Goal: Check status: Check status

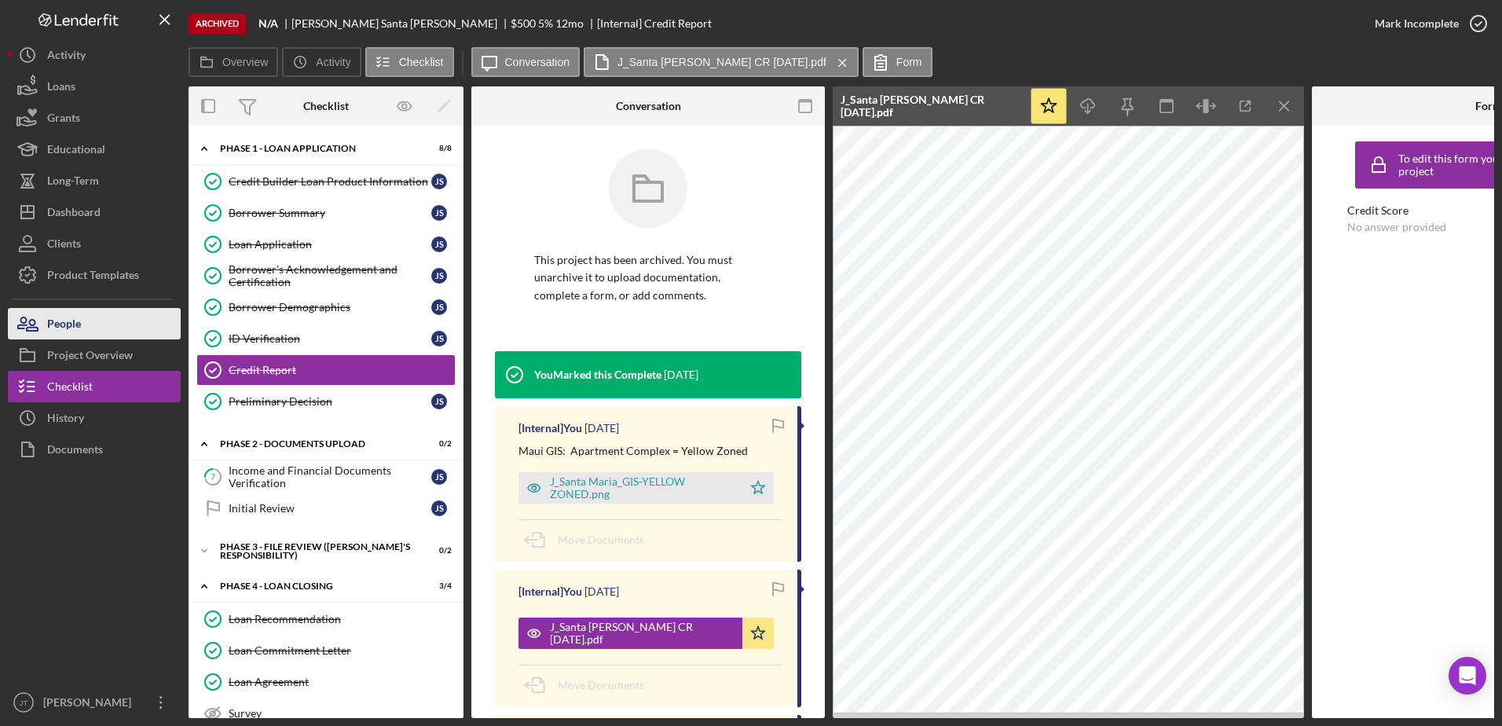
scroll to position [157, 0]
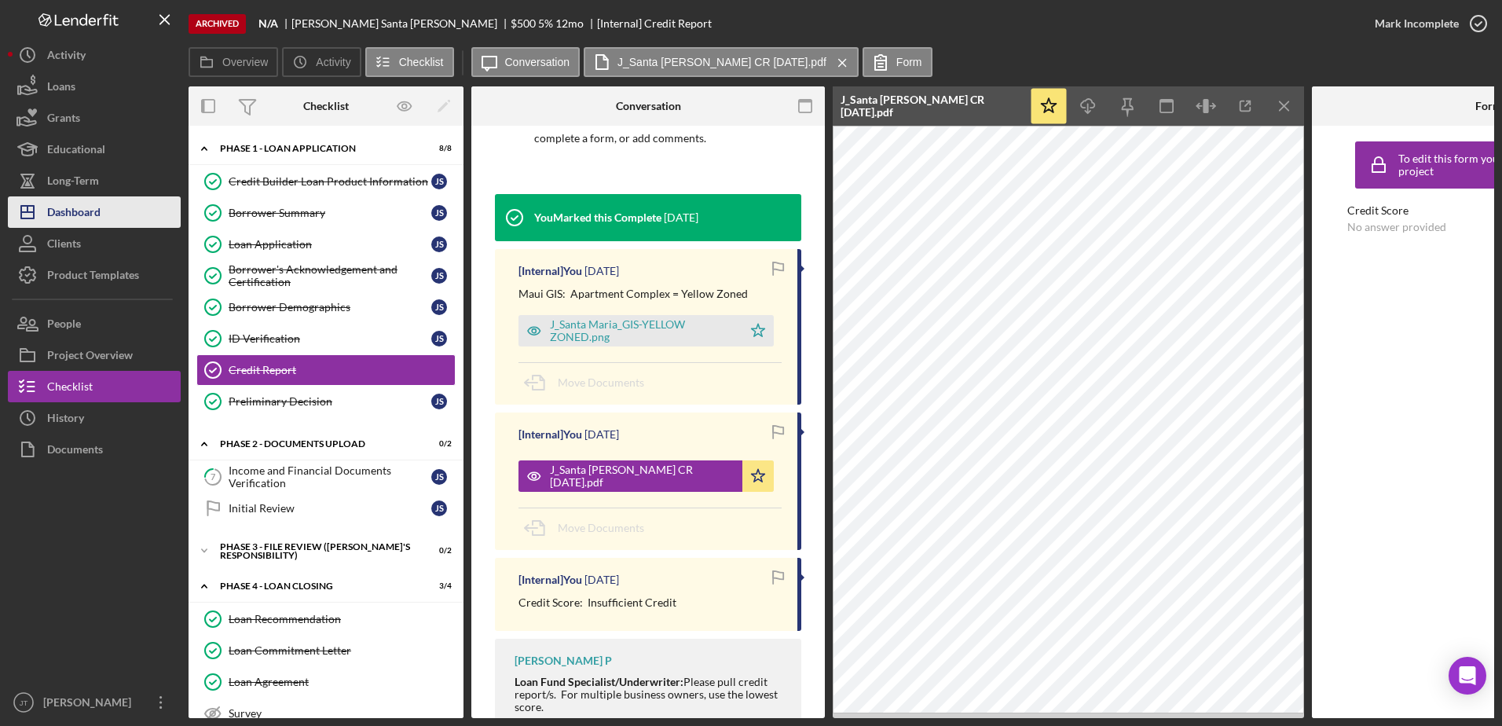
click at [101, 213] on div "Dashboard" at bounding box center [73, 213] width 53 height 35
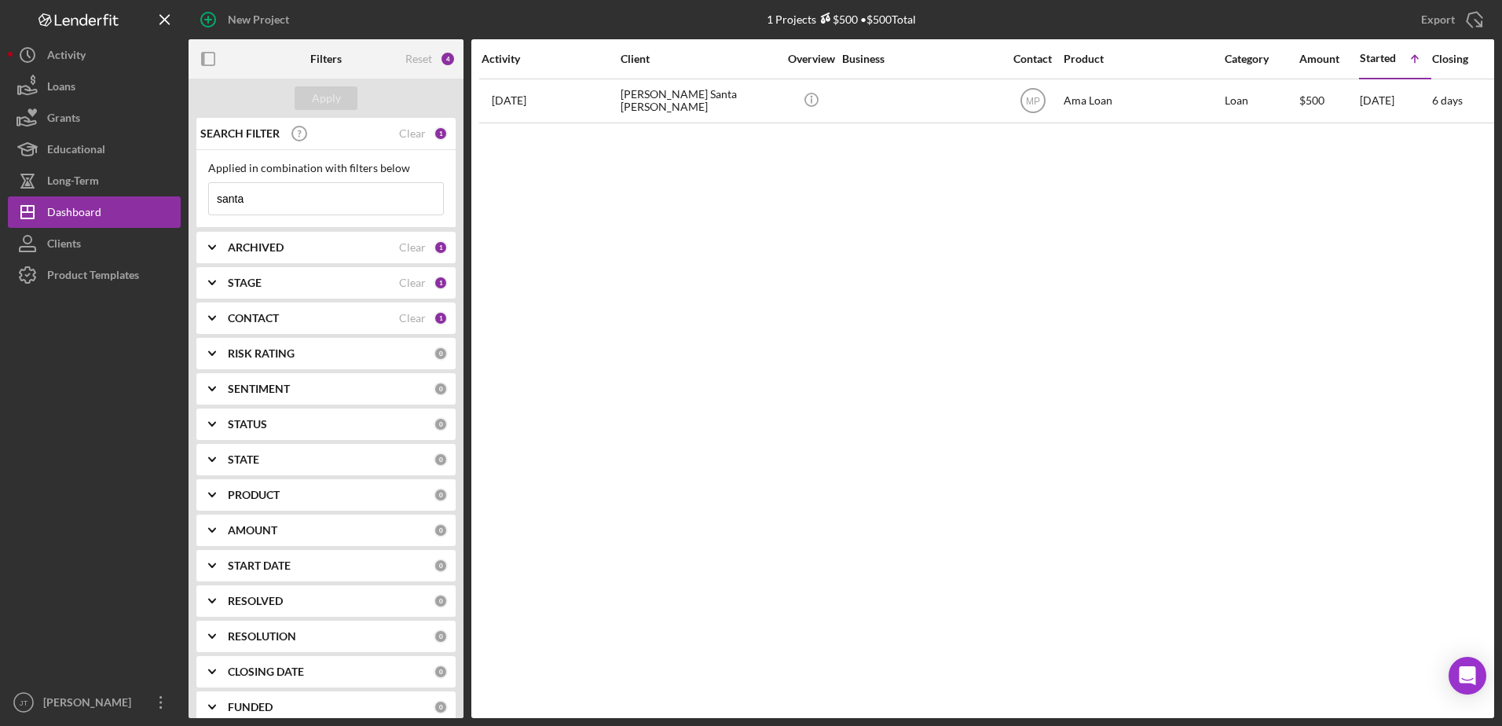
click at [322, 322] on div "CONTACT" at bounding box center [313, 318] width 171 height 13
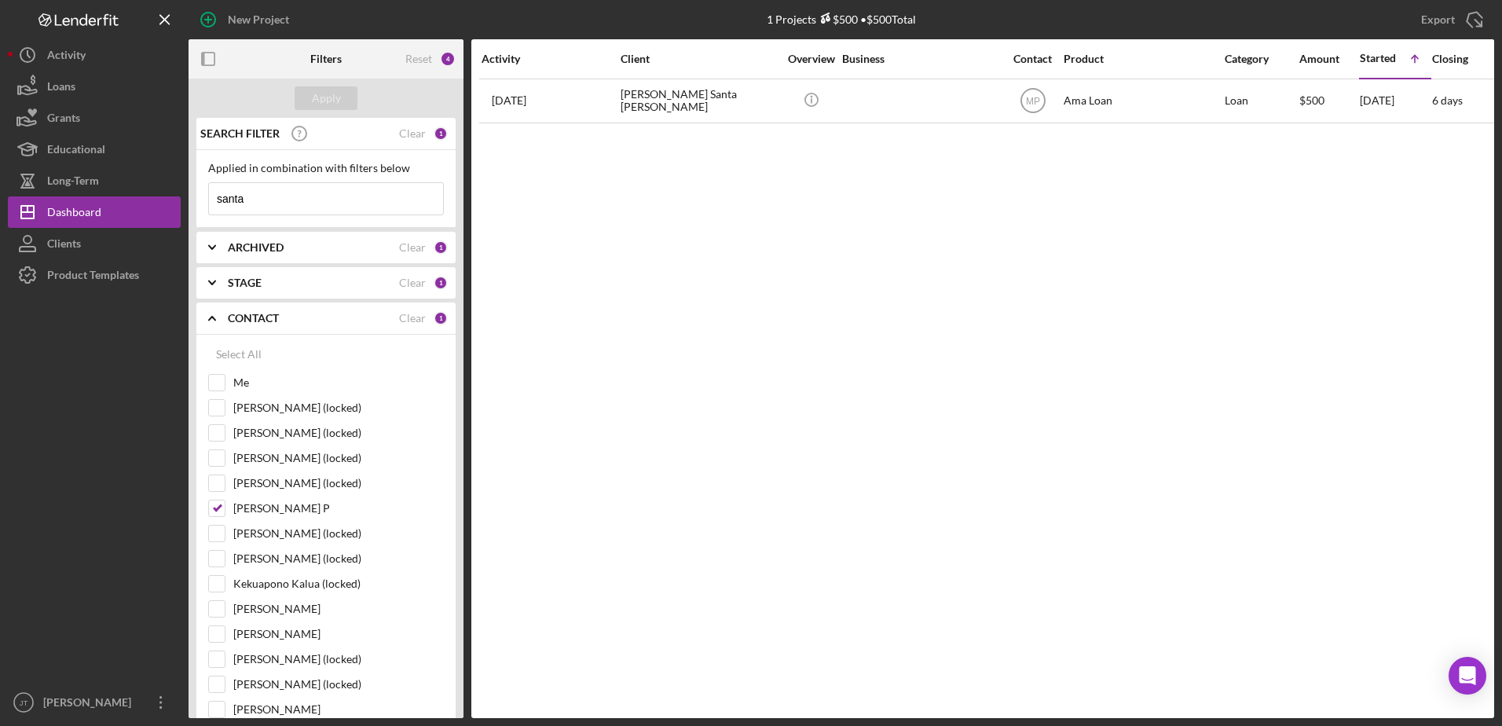
click at [282, 288] on div "STAGE" at bounding box center [313, 283] width 171 height 13
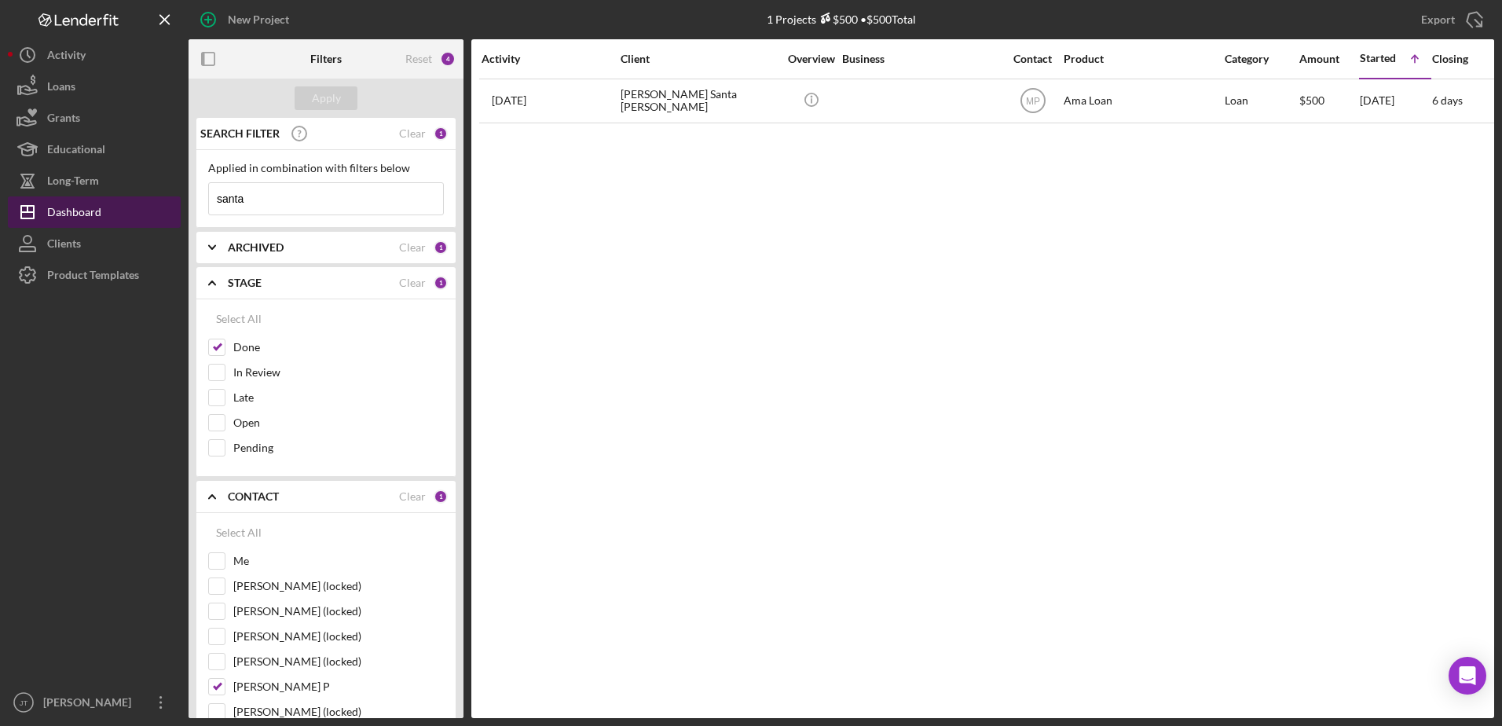
drag, startPoint x: 265, startPoint y: 200, endPoint x: 174, endPoint y: 206, distance: 90.6
click at [174, 204] on div "New Project 1 Projects $500 • $500 Total santa Export Icon/Export Filters Reset…" at bounding box center [751, 359] width 1486 height 718
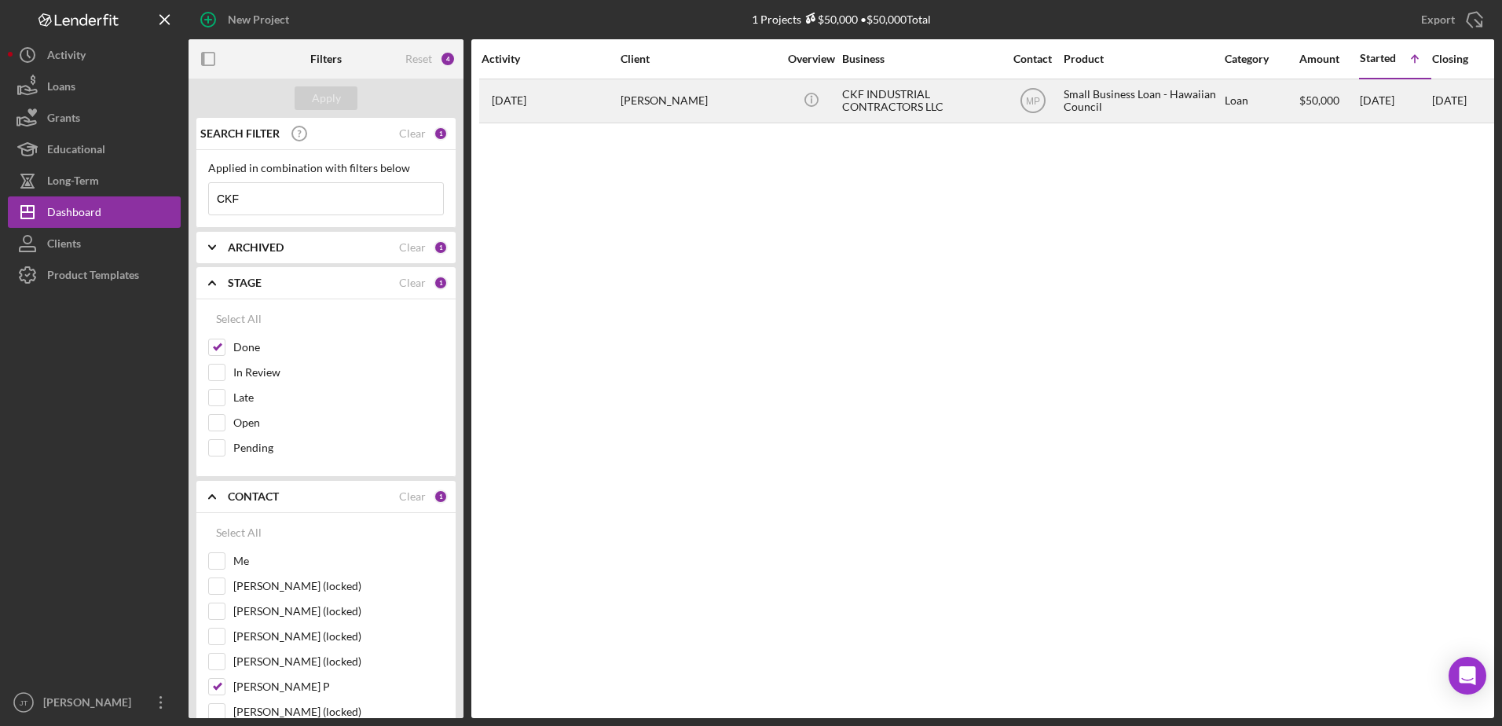
type input "CKF"
click at [694, 94] on div "[PERSON_NAME]" at bounding box center [699, 101] width 157 height 42
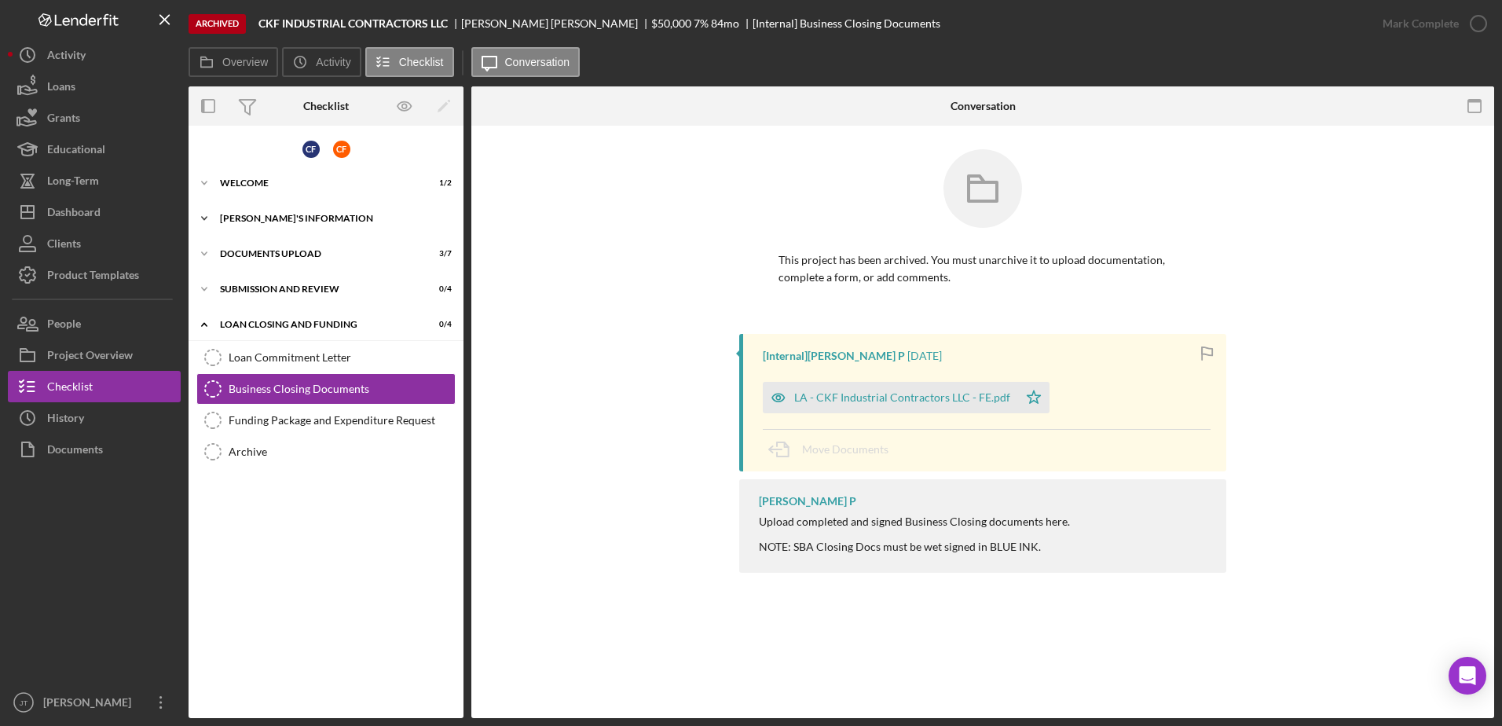
click at [207, 213] on icon "Icon/Expander" at bounding box center [204, 218] width 31 height 31
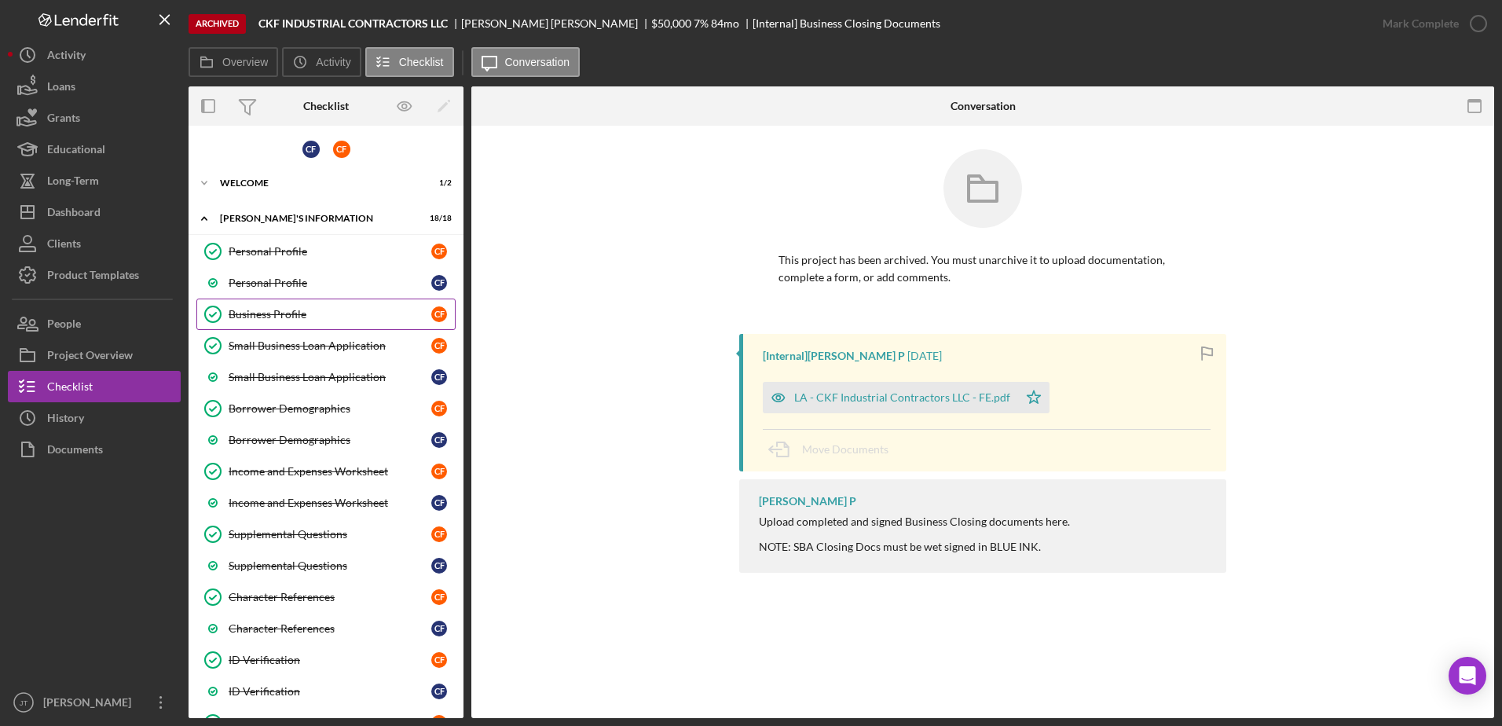
click at [284, 315] on div "Business Profile" at bounding box center [330, 314] width 203 height 13
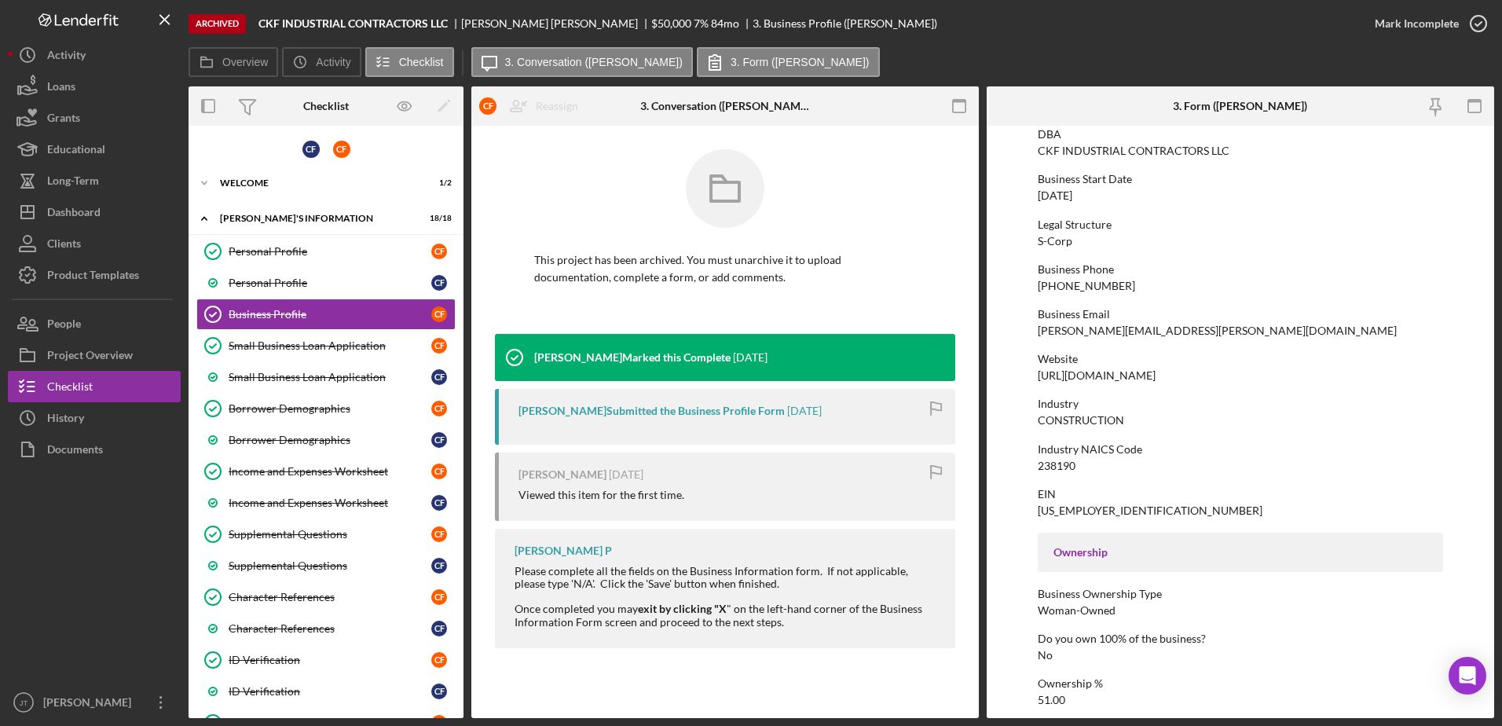
scroll to position [236, 0]
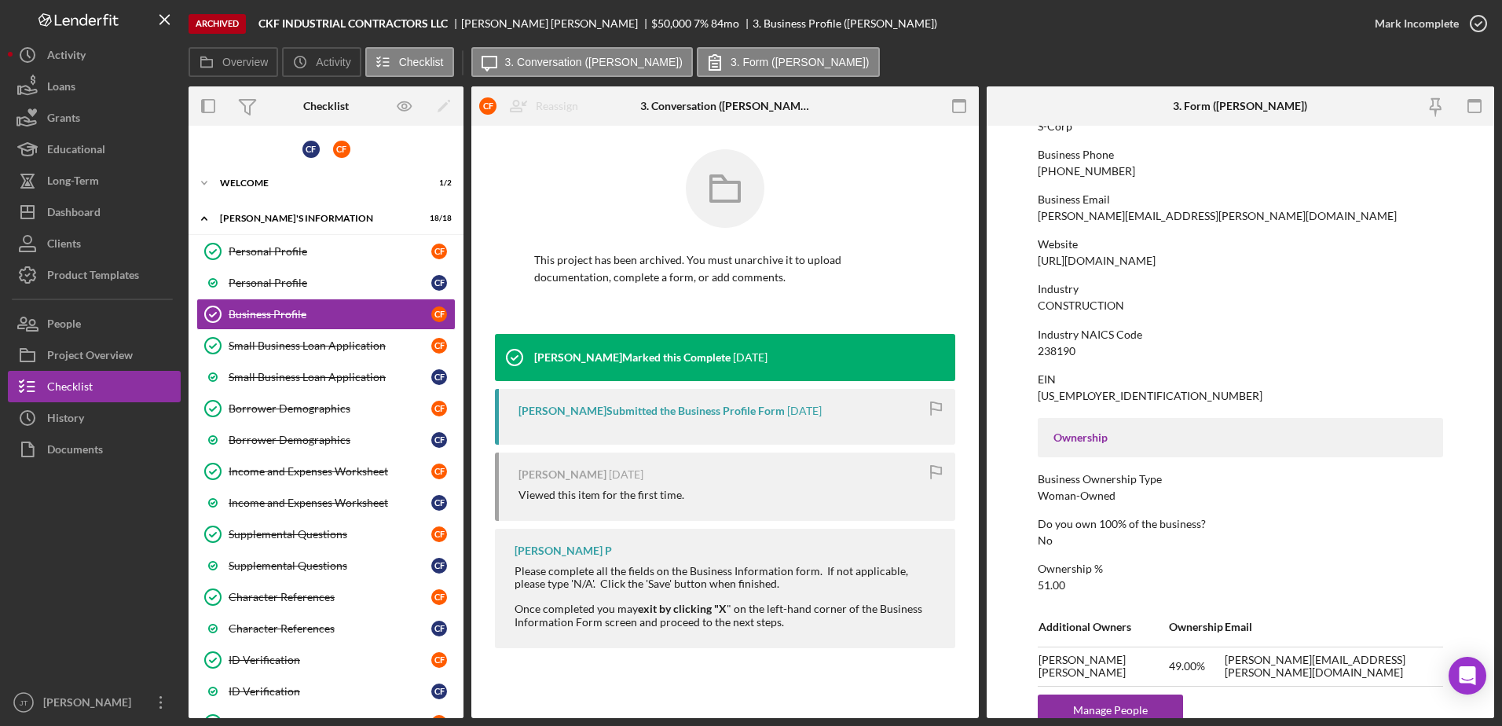
drag, startPoint x: 1240, startPoint y: 258, endPoint x: 1016, endPoint y: 258, distance: 224.7
click at [1016, 258] on form "To edit this form you must unarchive this project Business Name CKF INDUSTRIAL …" at bounding box center [1240, 422] width 507 height 592
drag, startPoint x: 1016, startPoint y: 258, endPoint x: 1044, endPoint y: 256, distance: 28.3
copy div "[URL][DOMAIN_NAME]"
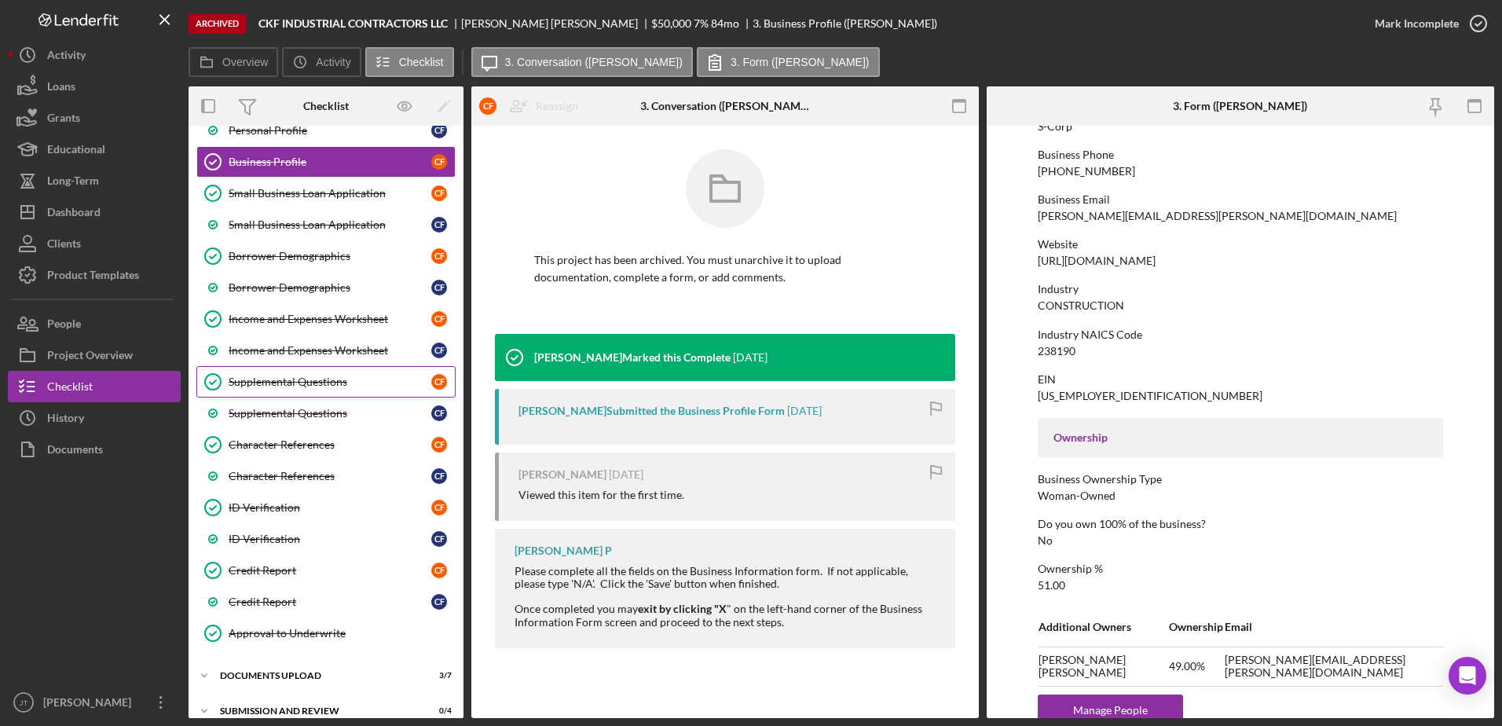
scroll to position [157, 0]
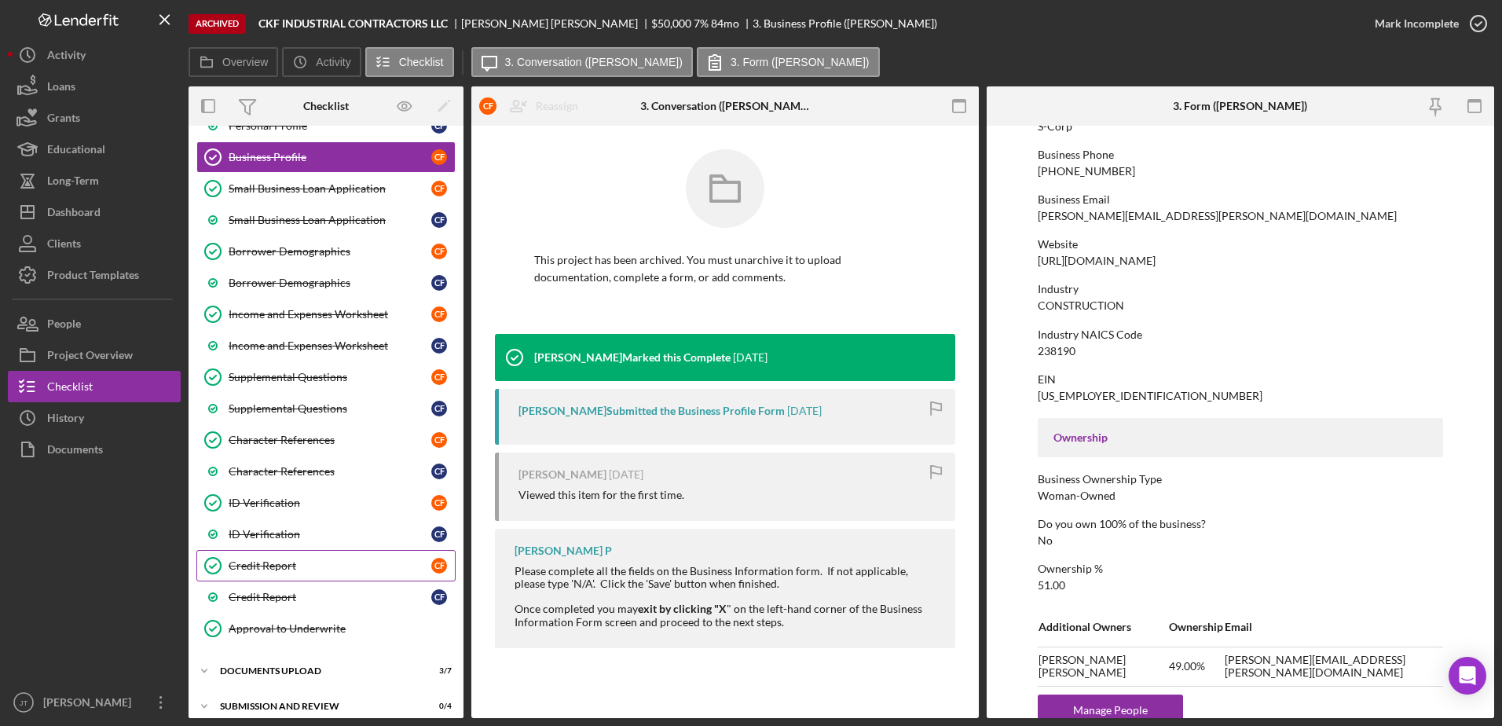
click at [337, 570] on div "Credit Report" at bounding box center [330, 565] width 203 height 13
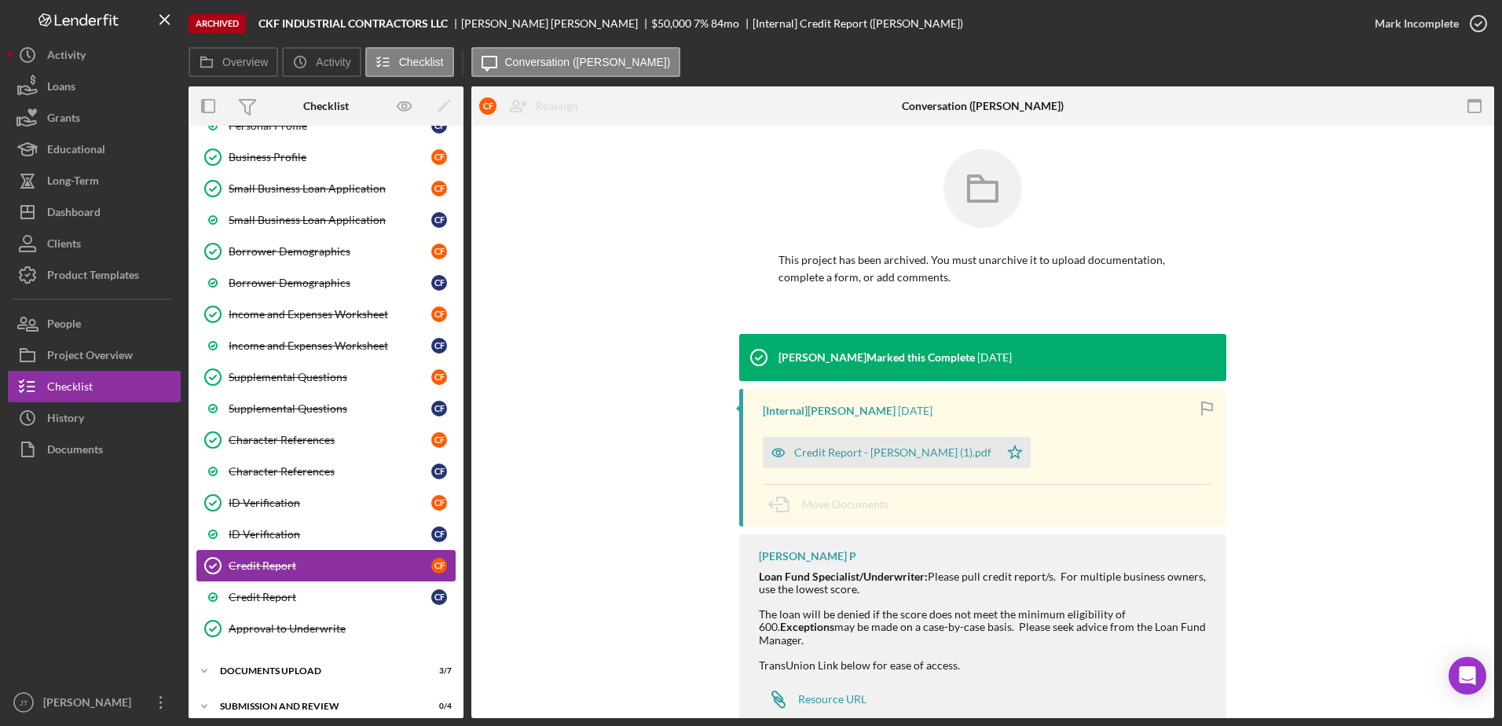
scroll to position [31, 0]
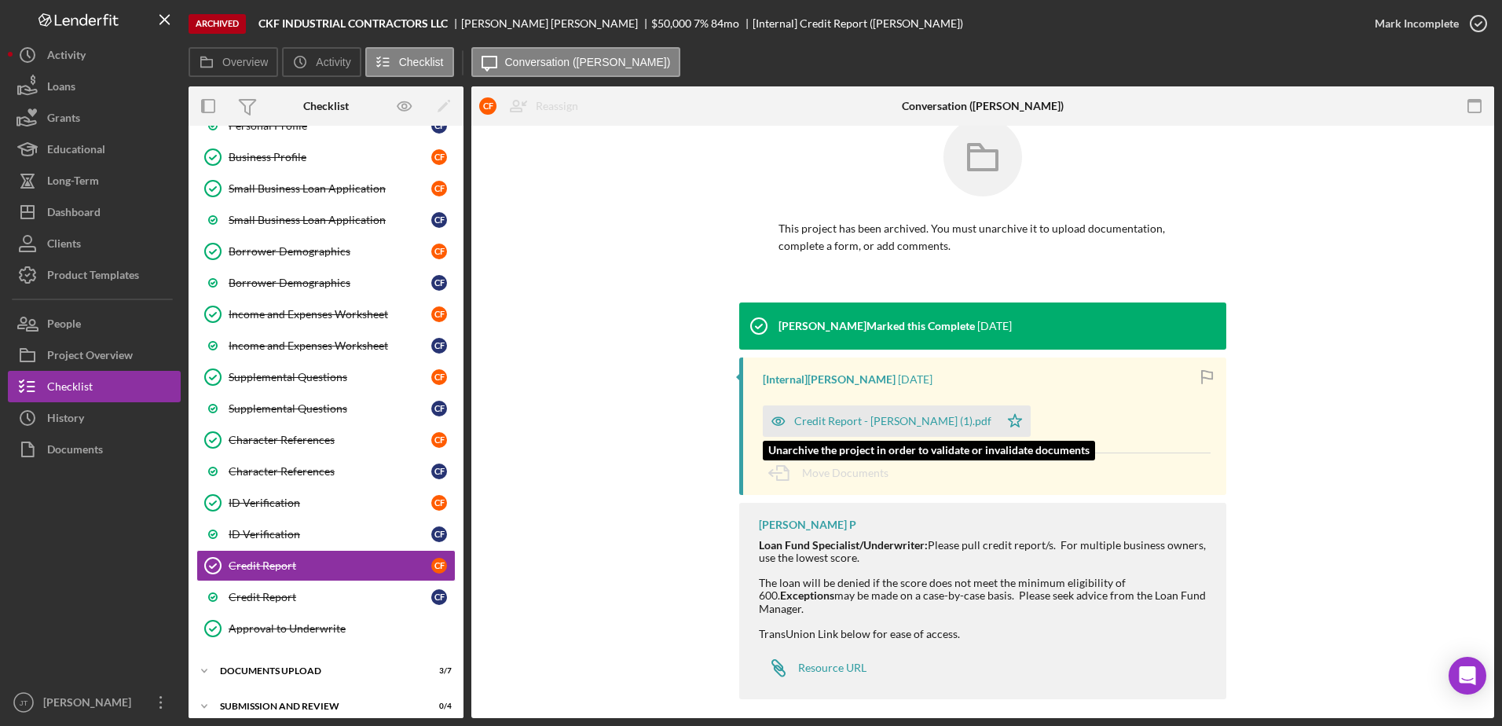
click at [855, 420] on div "Credit Report - [PERSON_NAME] (1).pdf" at bounding box center [892, 421] width 197 height 13
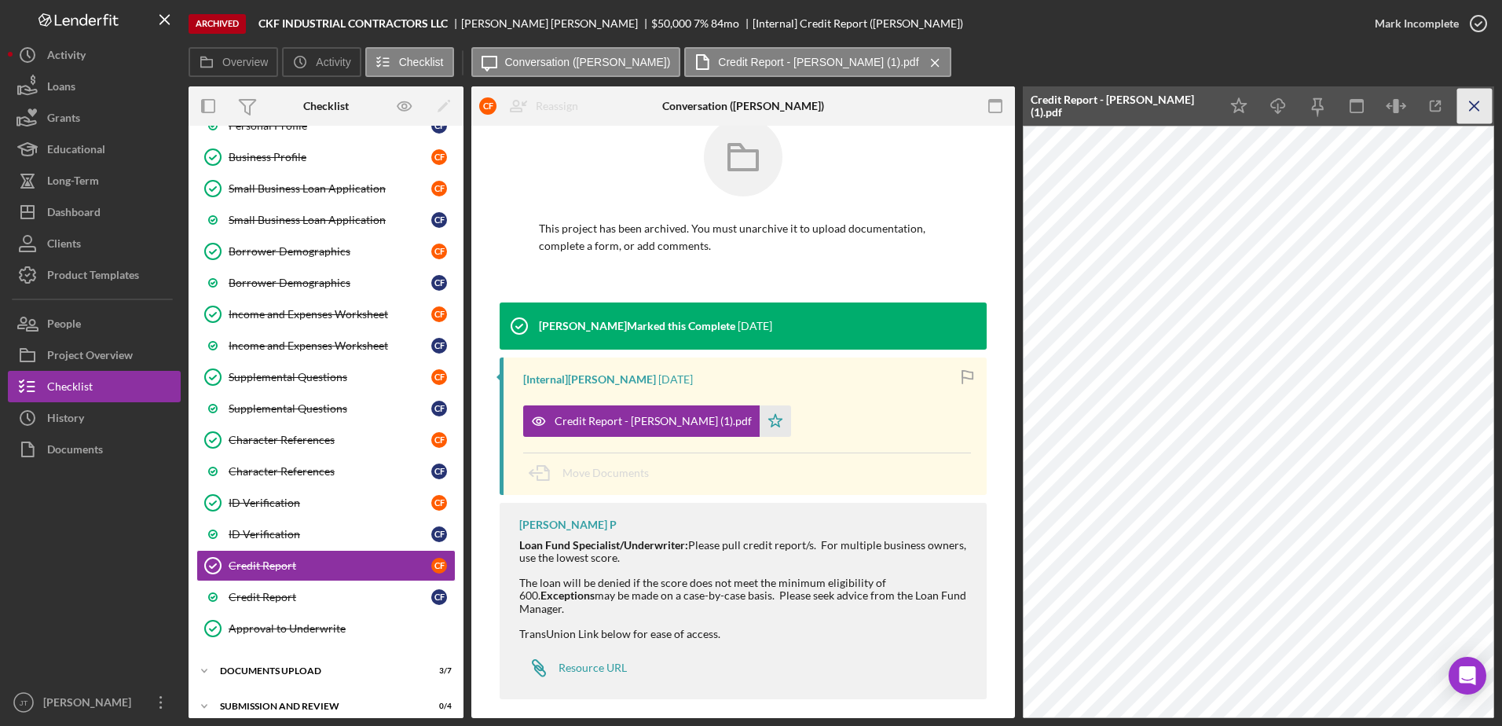
click at [1474, 105] on line "button" at bounding box center [1474, 105] width 9 height 9
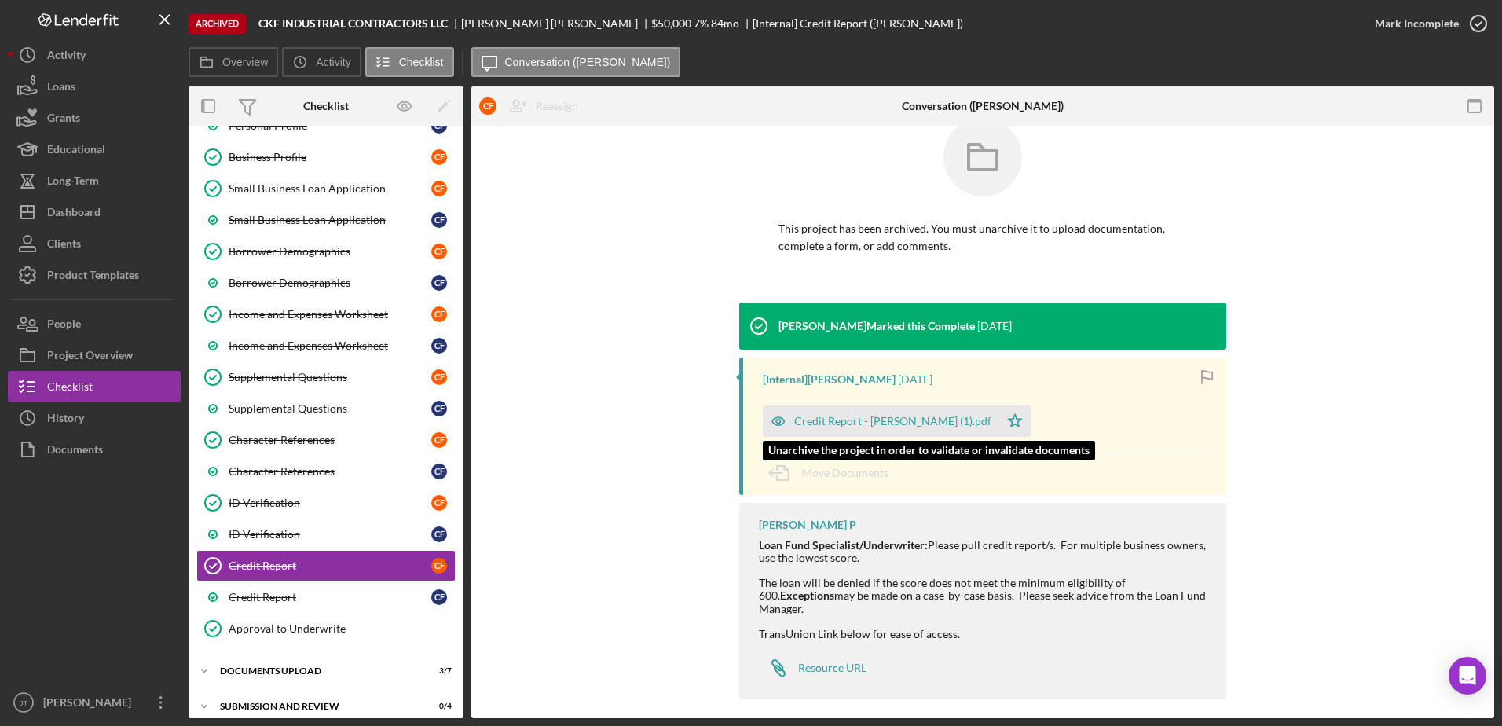
click at [808, 428] on div "Credit Report - [PERSON_NAME] (1).pdf" at bounding box center [881, 420] width 236 height 31
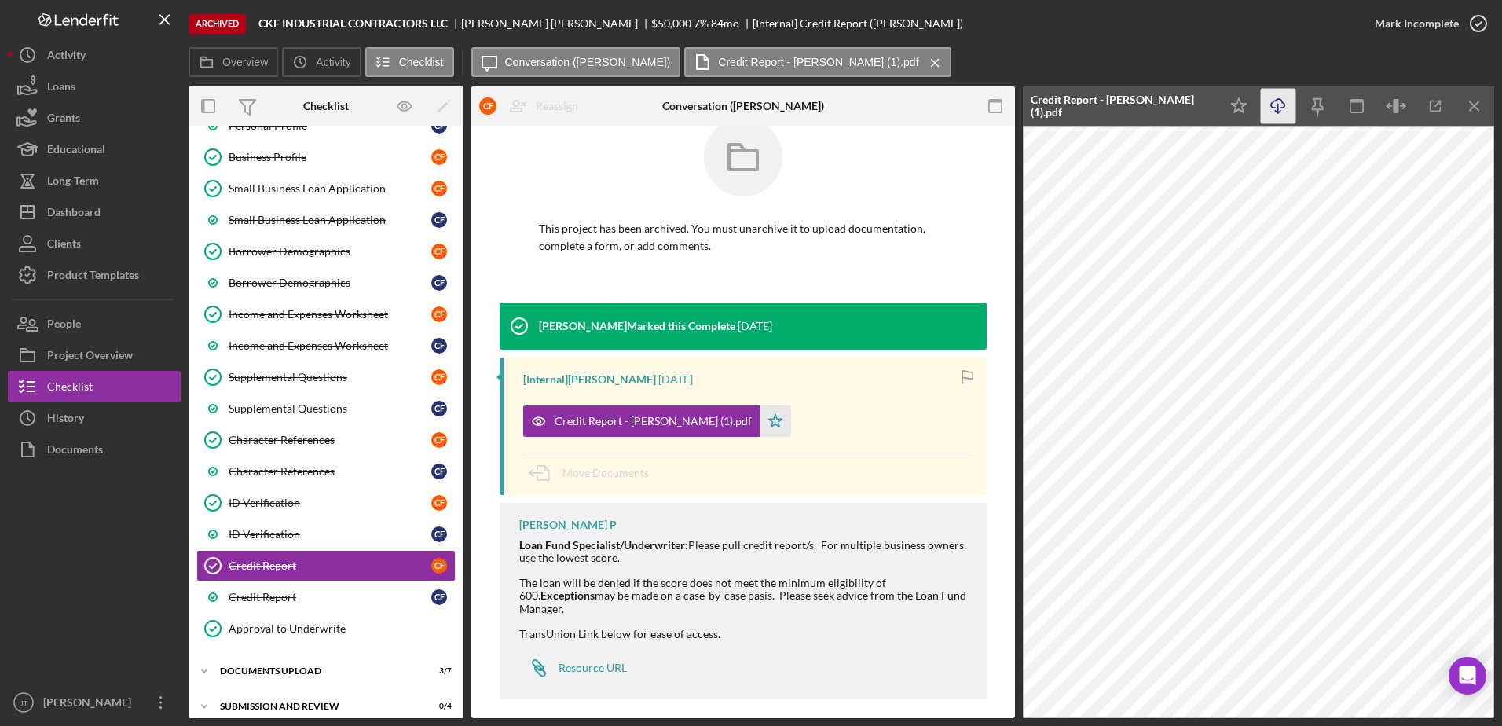
click at [1273, 109] on icon "Icon/Download" at bounding box center [1278, 106] width 35 height 35
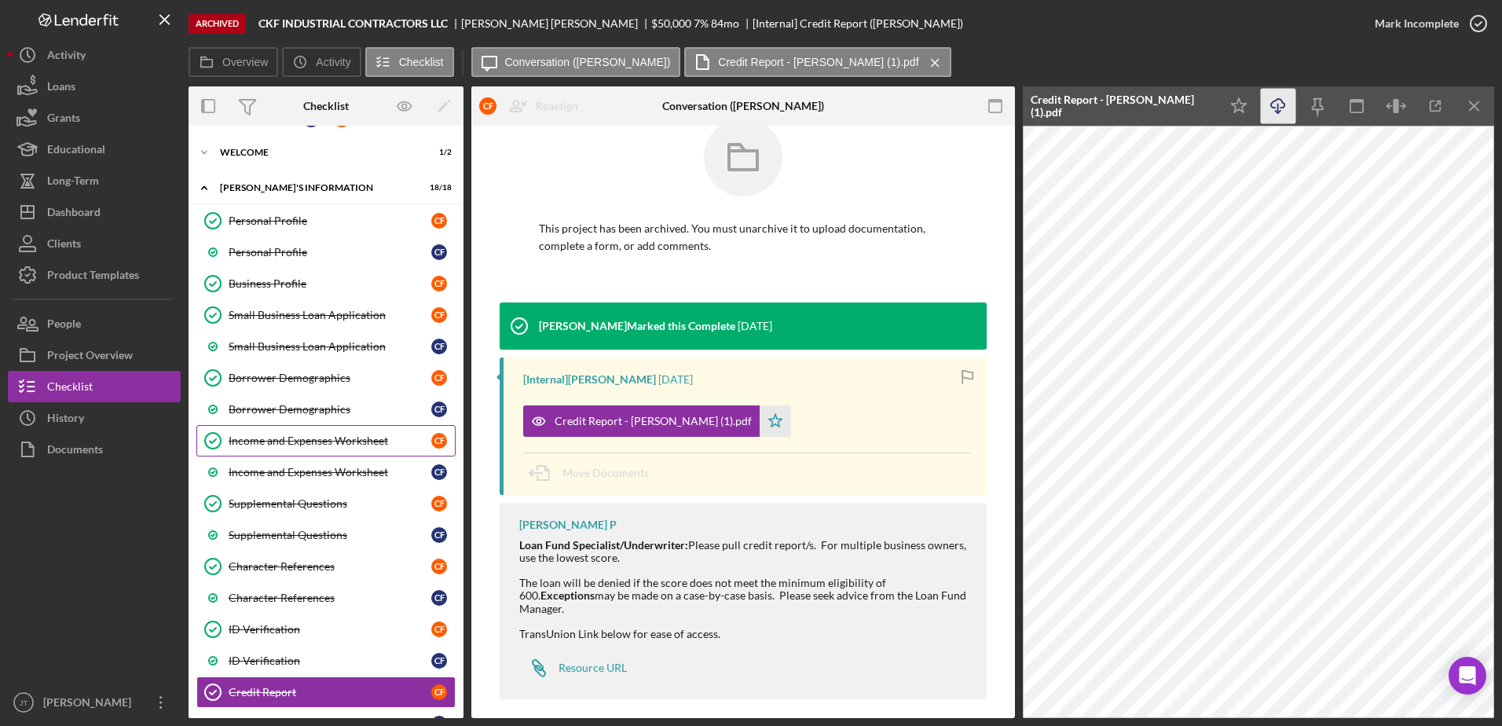
scroll to position [0, 0]
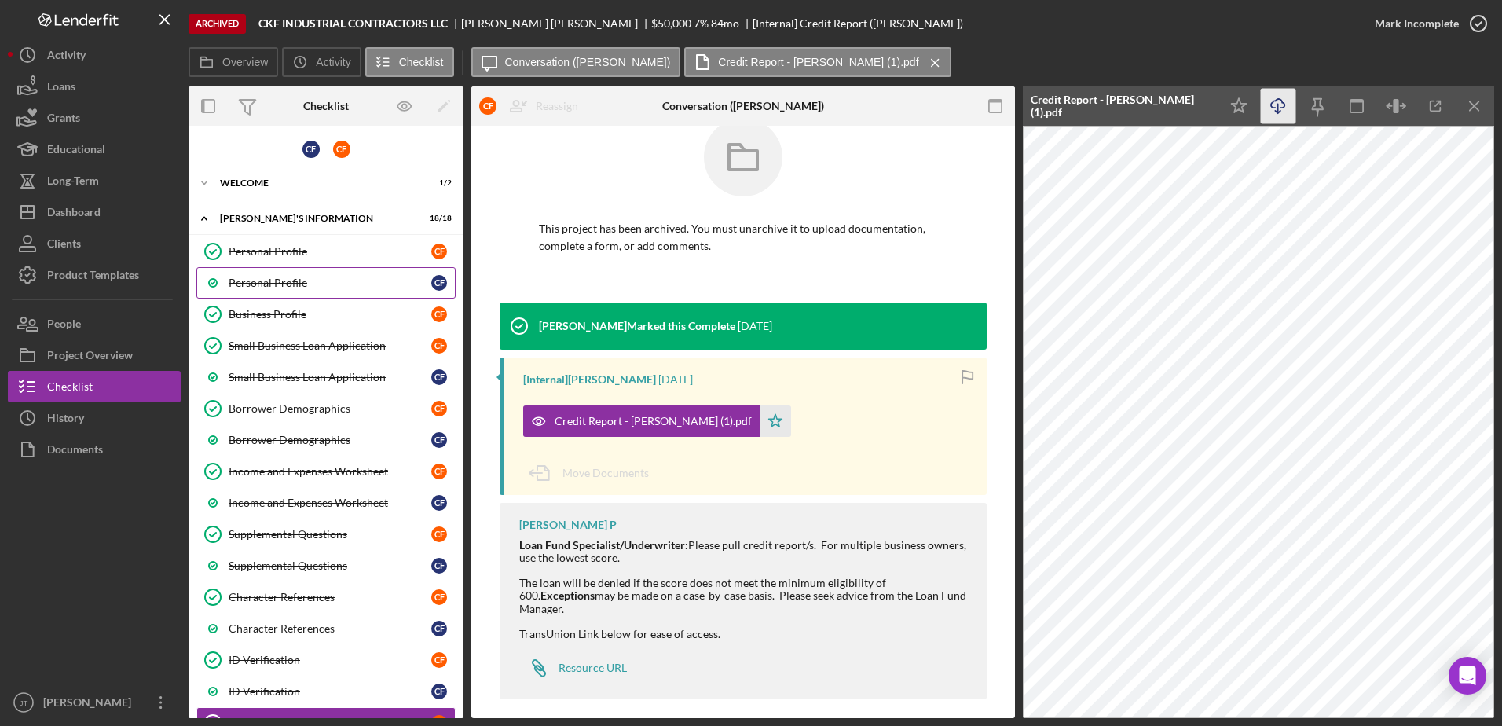
click at [288, 282] on div "Personal Profile" at bounding box center [330, 283] width 203 height 13
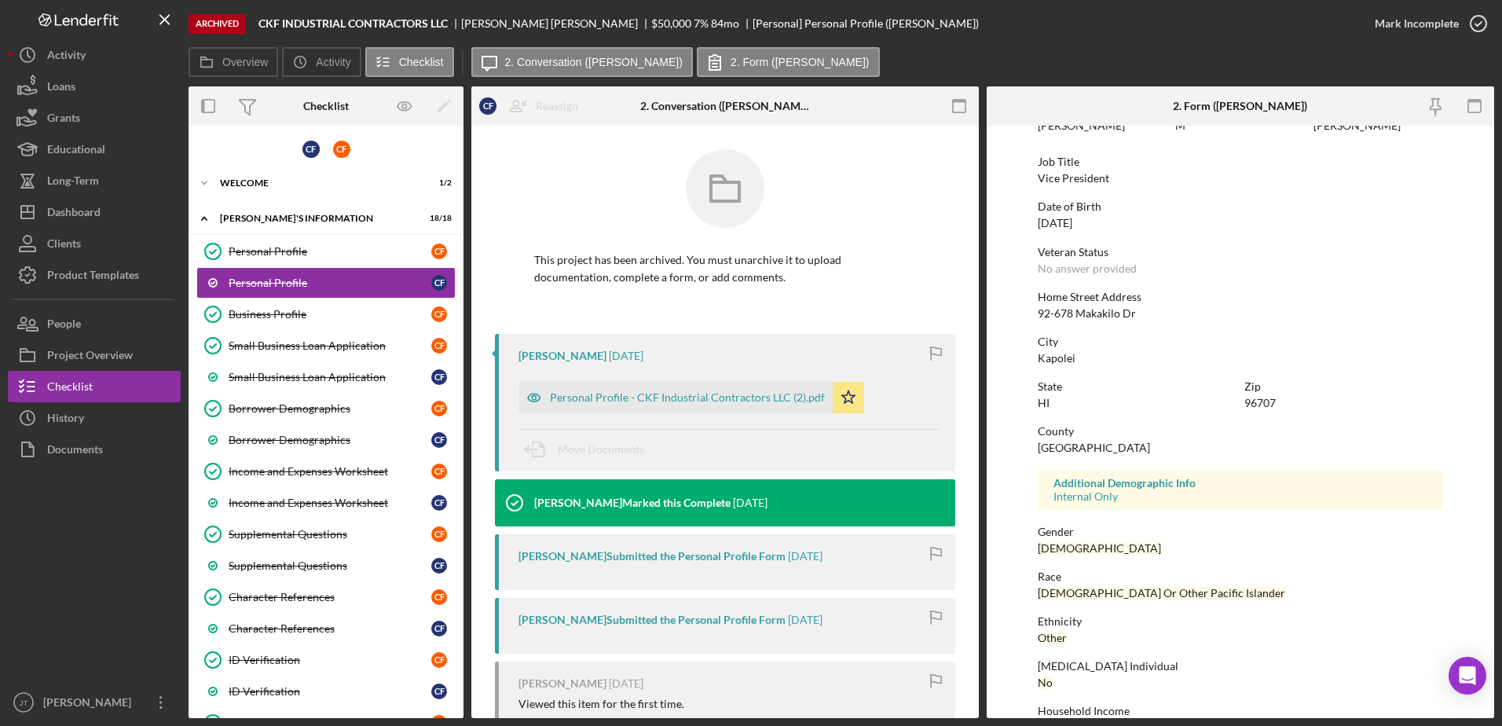
scroll to position [141, 0]
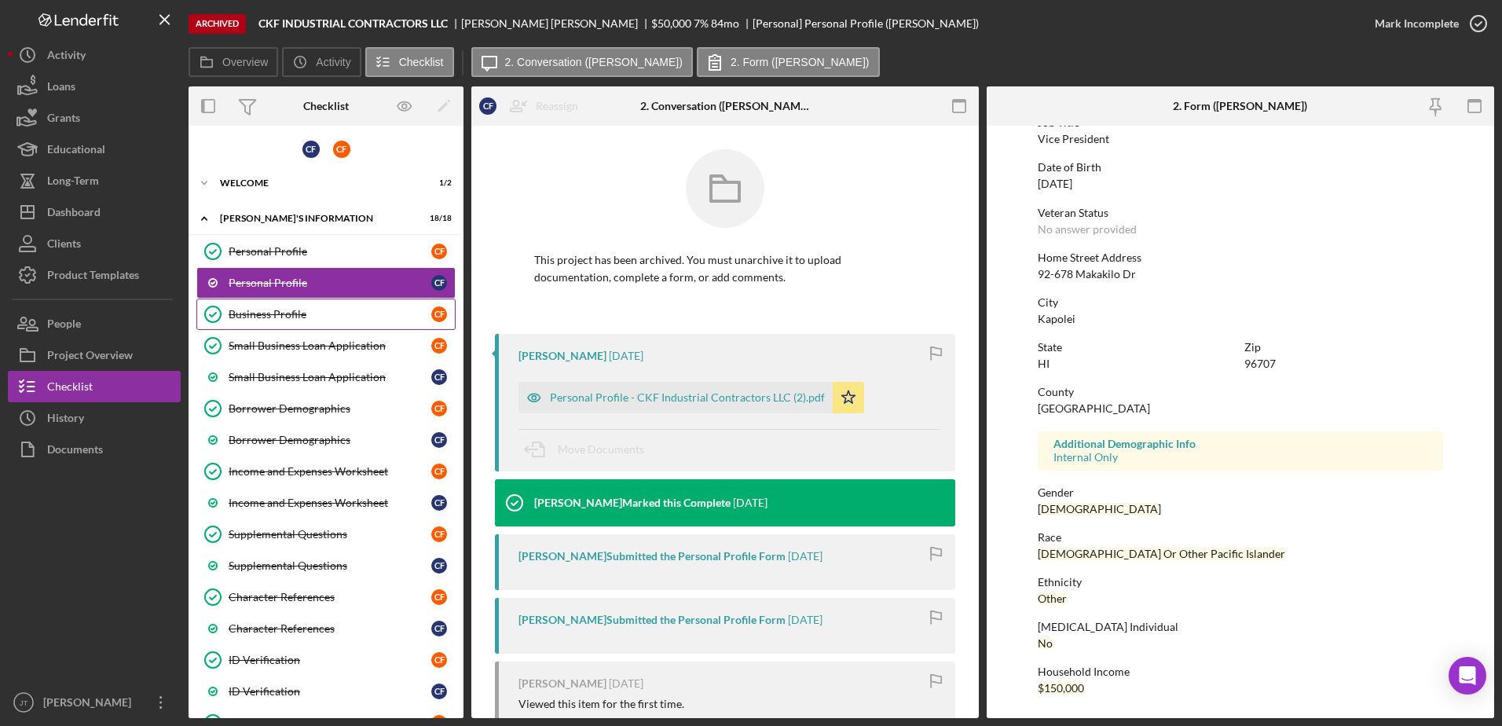
click at [305, 322] on link "Business Profile Business Profile C F" at bounding box center [325, 314] width 259 height 31
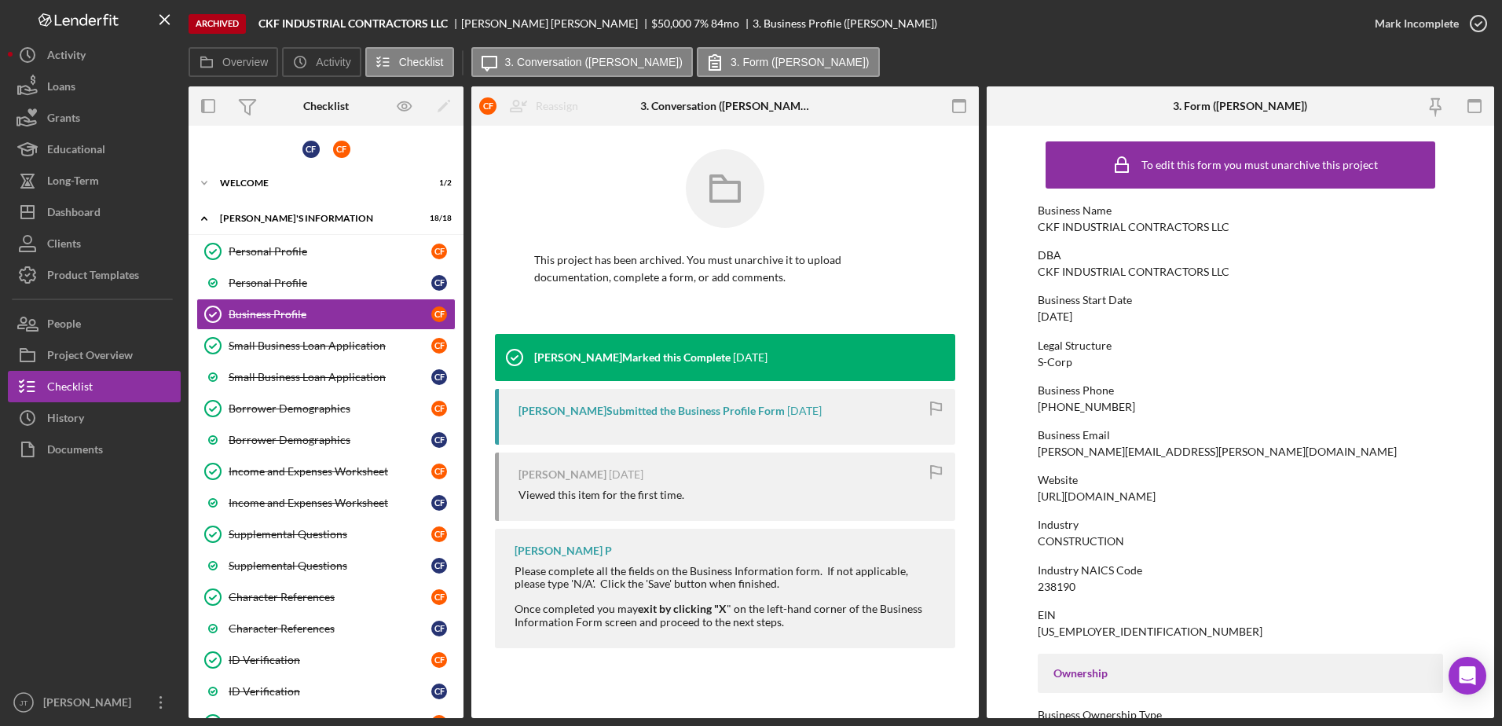
drag, startPoint x: 1241, startPoint y: 493, endPoint x: 1035, endPoint y: 494, distance: 206.6
click at [1035, 494] on form "To edit this form you must unarchive this project Business Name CKF INDUSTRIAL …" at bounding box center [1240, 422] width 507 height 592
drag, startPoint x: 1035, startPoint y: 494, endPoint x: 1073, endPoint y: 496, distance: 38.6
copy div "[URL][DOMAIN_NAME]"
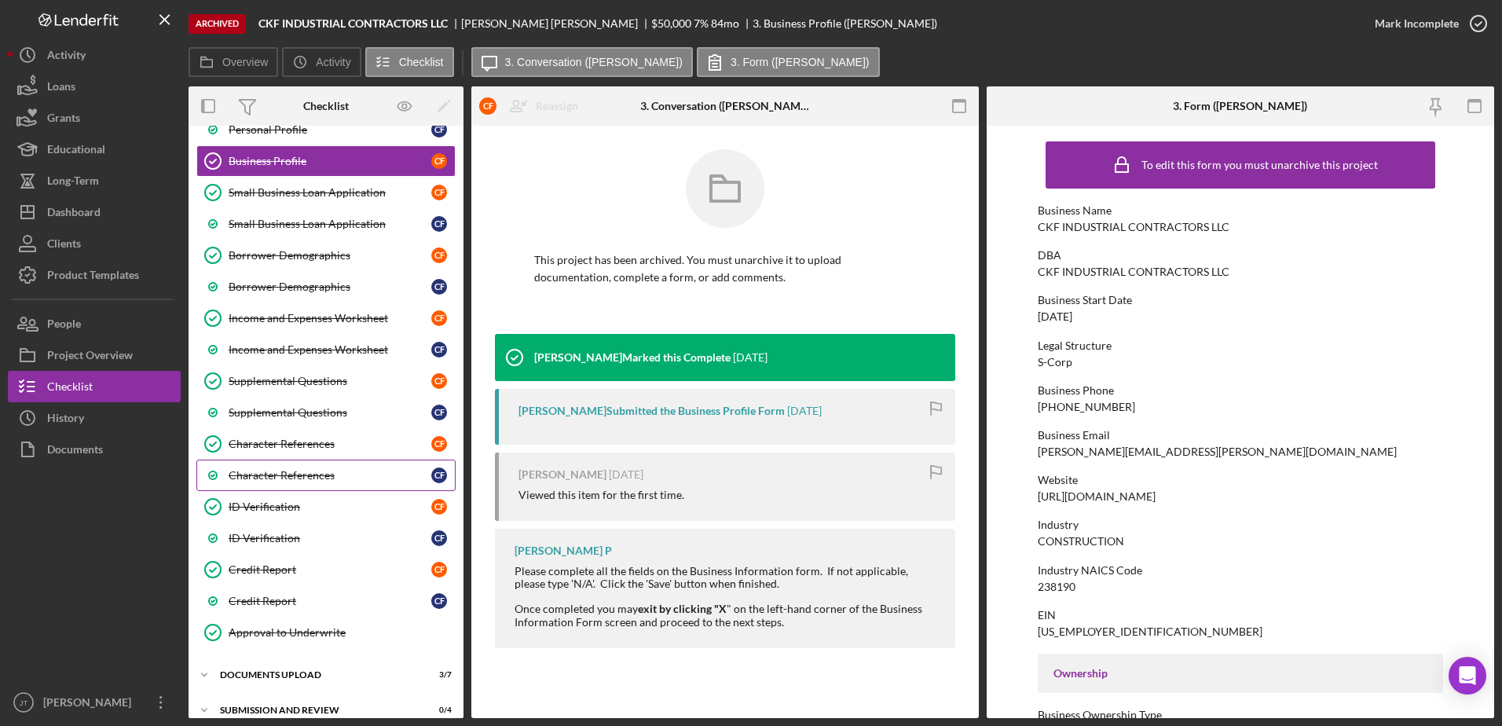
scroll to position [157, 0]
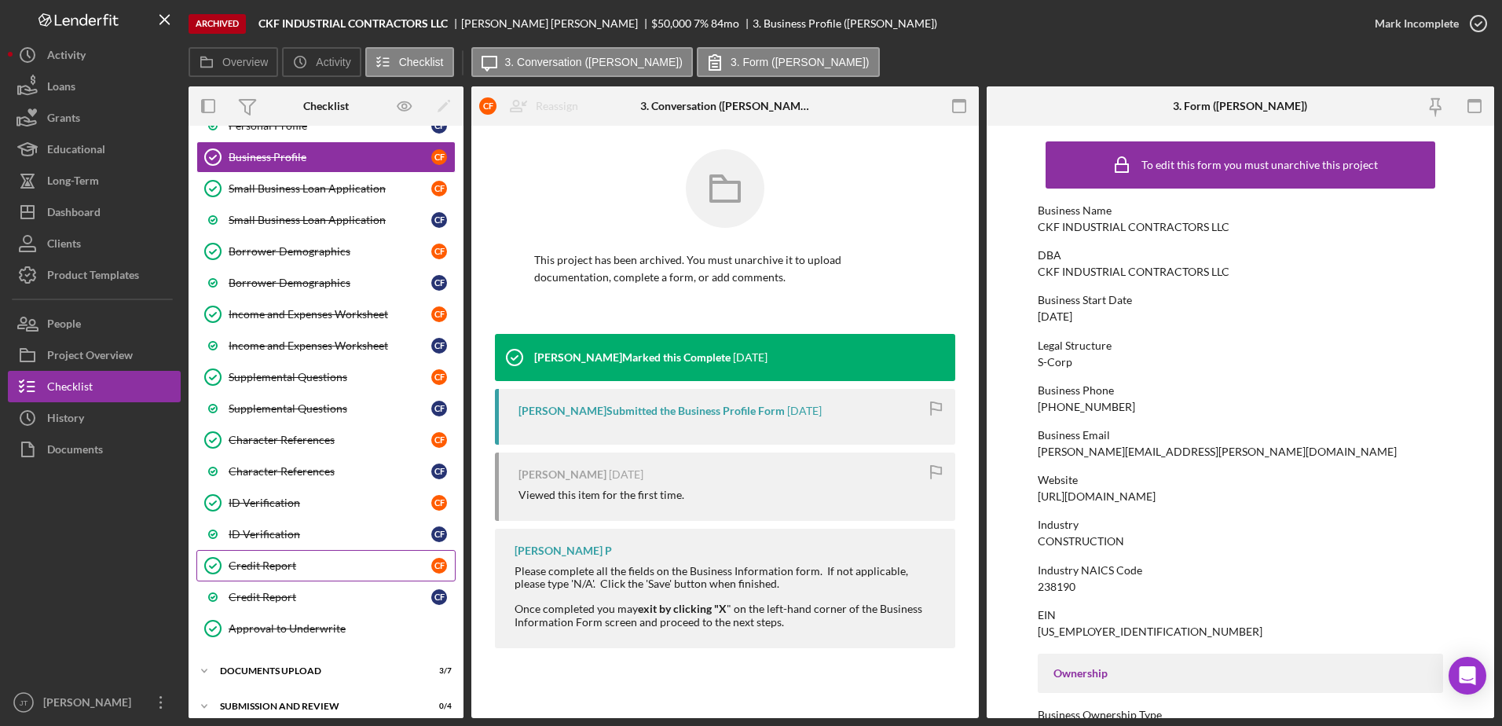
click at [332, 573] on link "Credit Report Credit Report C F" at bounding box center [325, 565] width 259 height 31
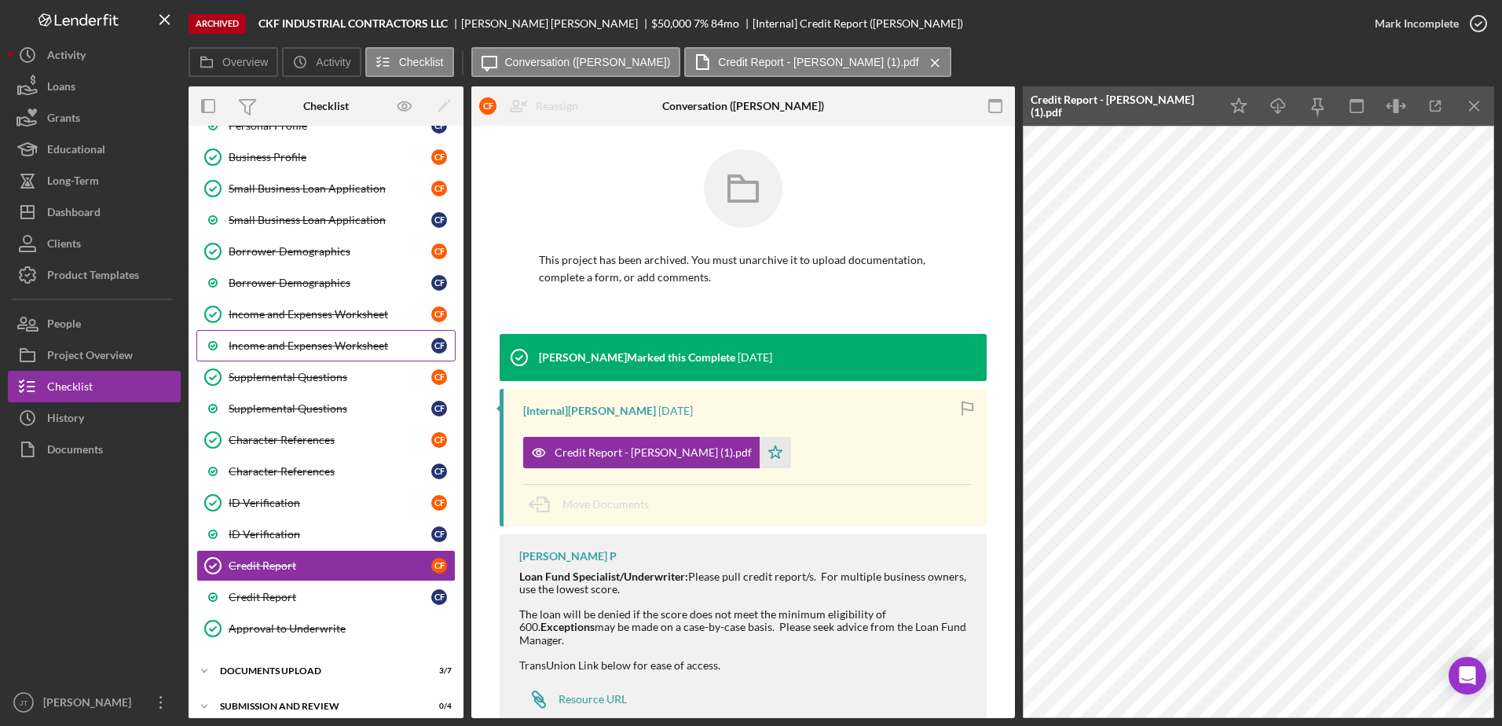
click at [365, 351] on div "Income and Expenses Worksheet" at bounding box center [330, 345] width 203 height 13
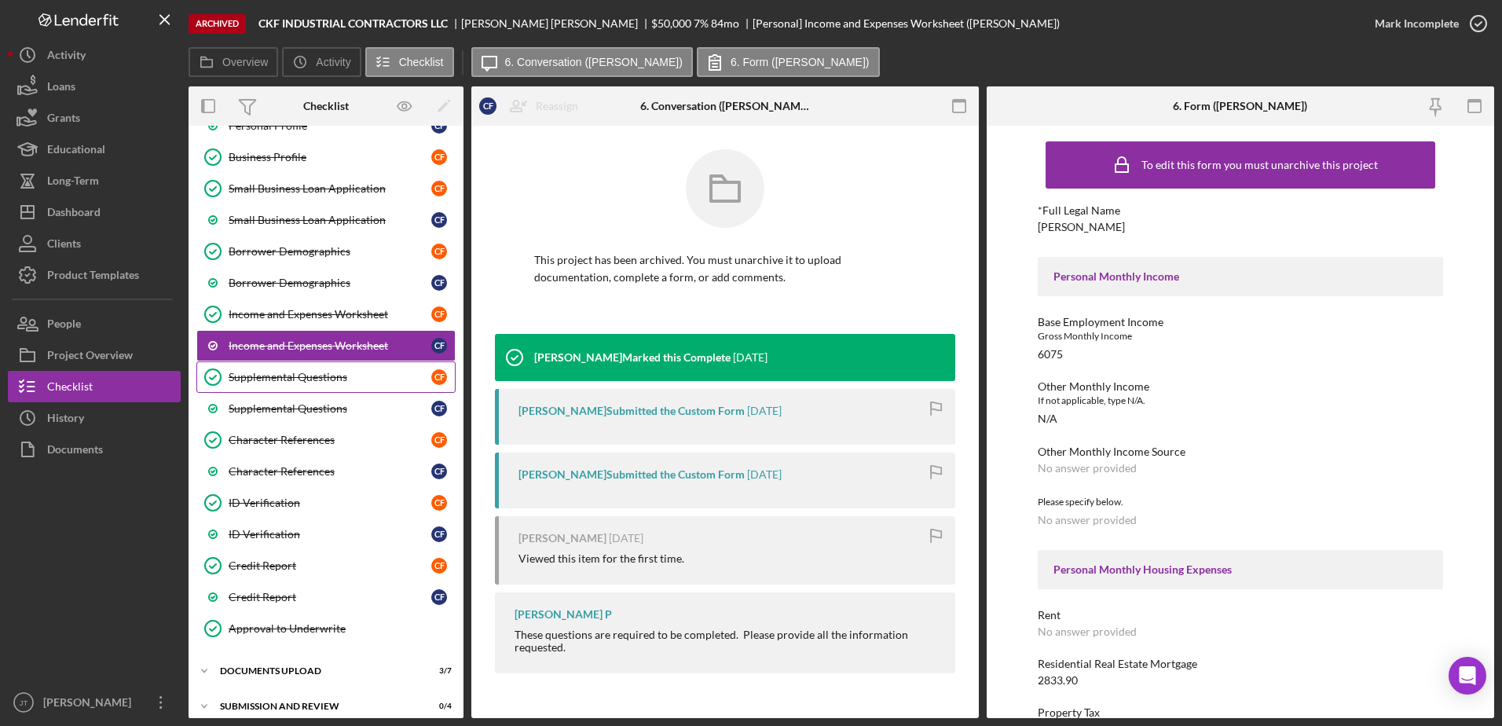
click at [354, 376] on div "Supplemental Questions" at bounding box center [330, 377] width 203 height 13
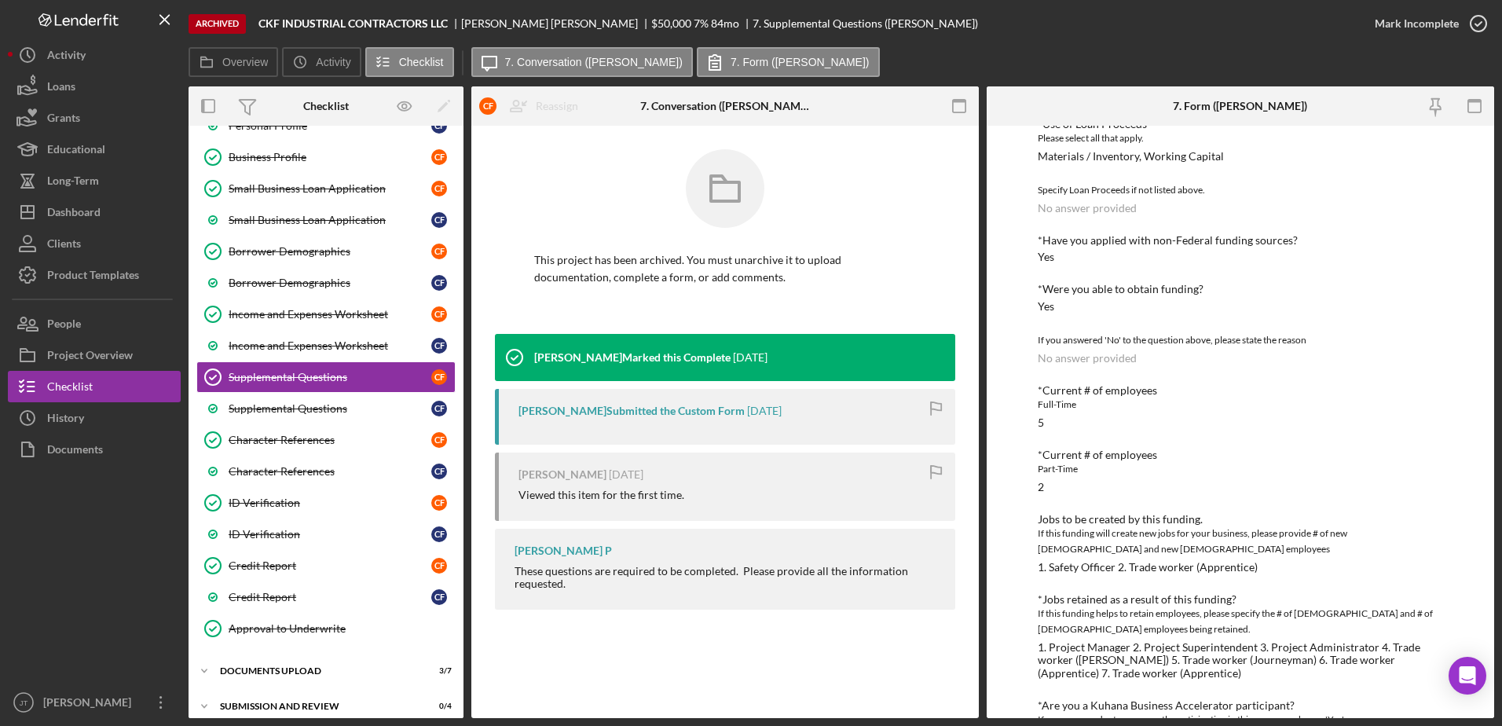
scroll to position [412, 0]
